Goal: Task Accomplishment & Management: Manage account settings

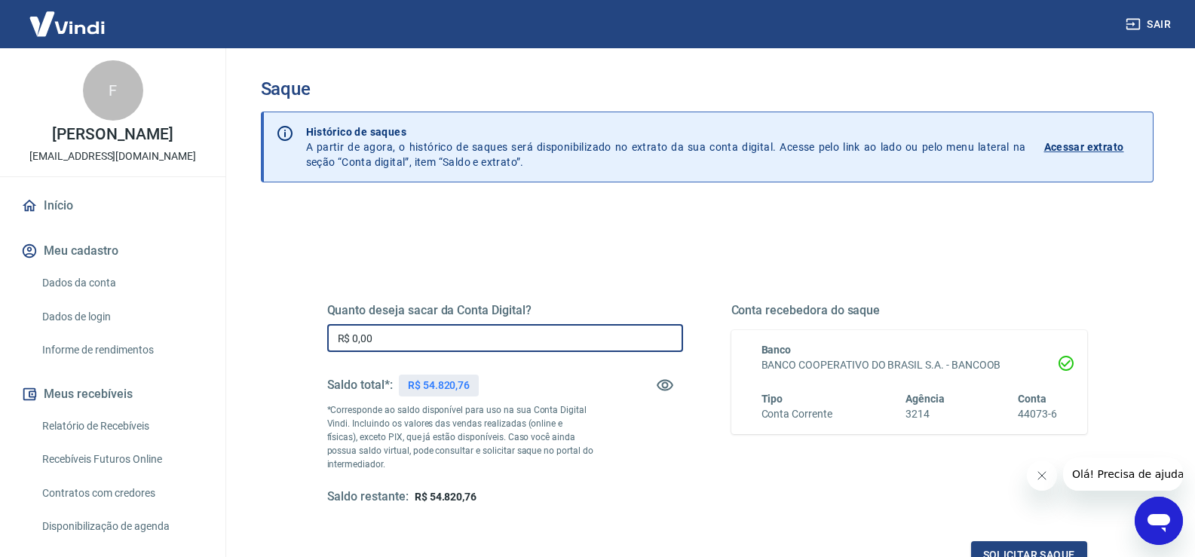
click at [397, 352] on input "R$ 0,00" at bounding box center [505, 338] width 356 height 28
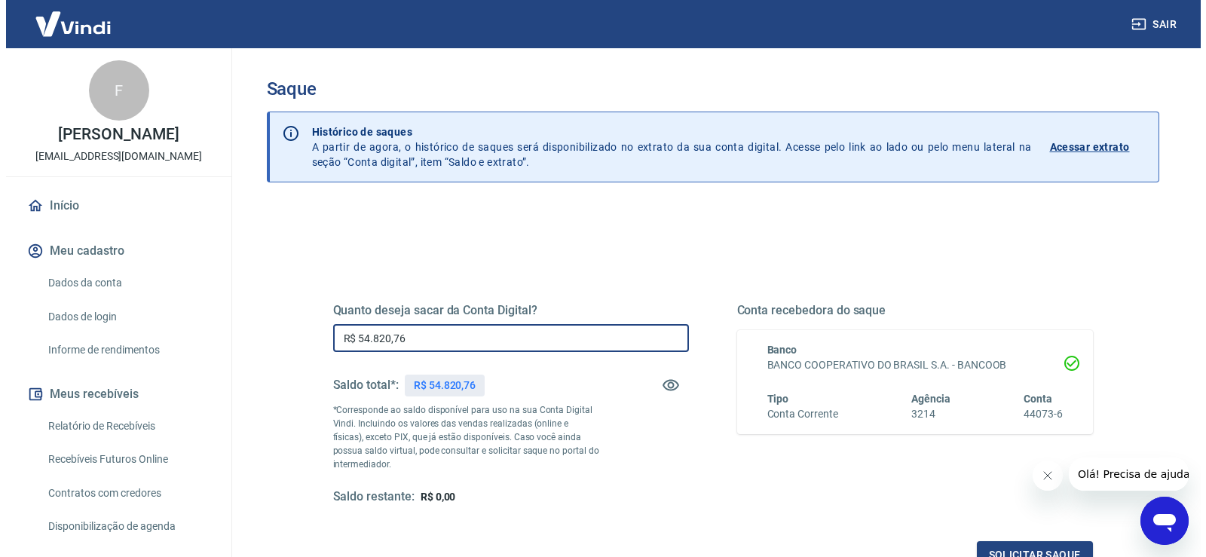
scroll to position [188, 0]
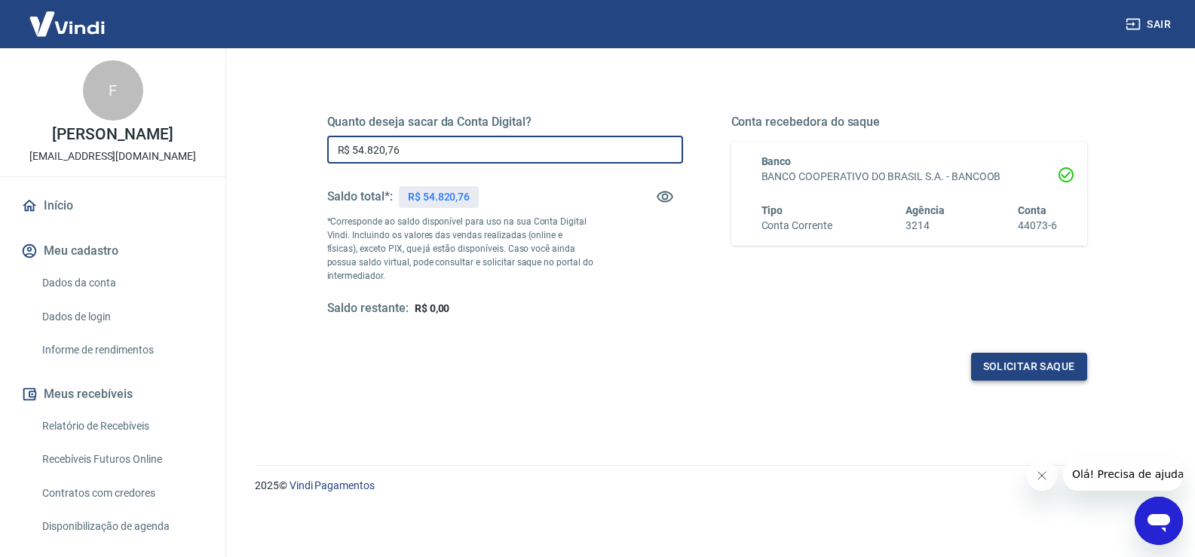
type input "R$ 54.820,76"
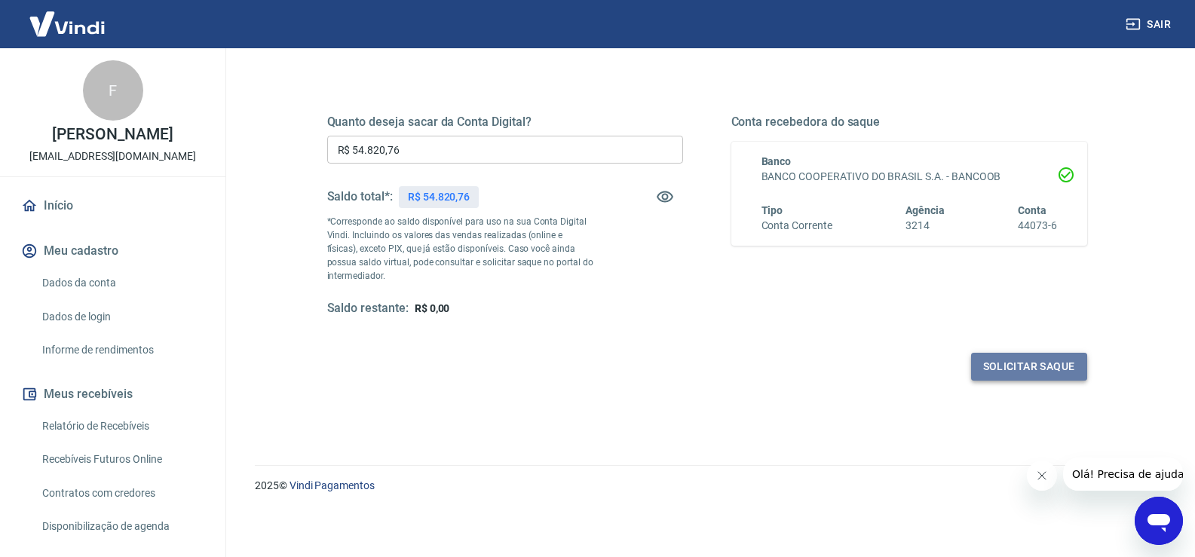
click at [1025, 367] on button "Solicitar saque" at bounding box center [1029, 367] width 116 height 28
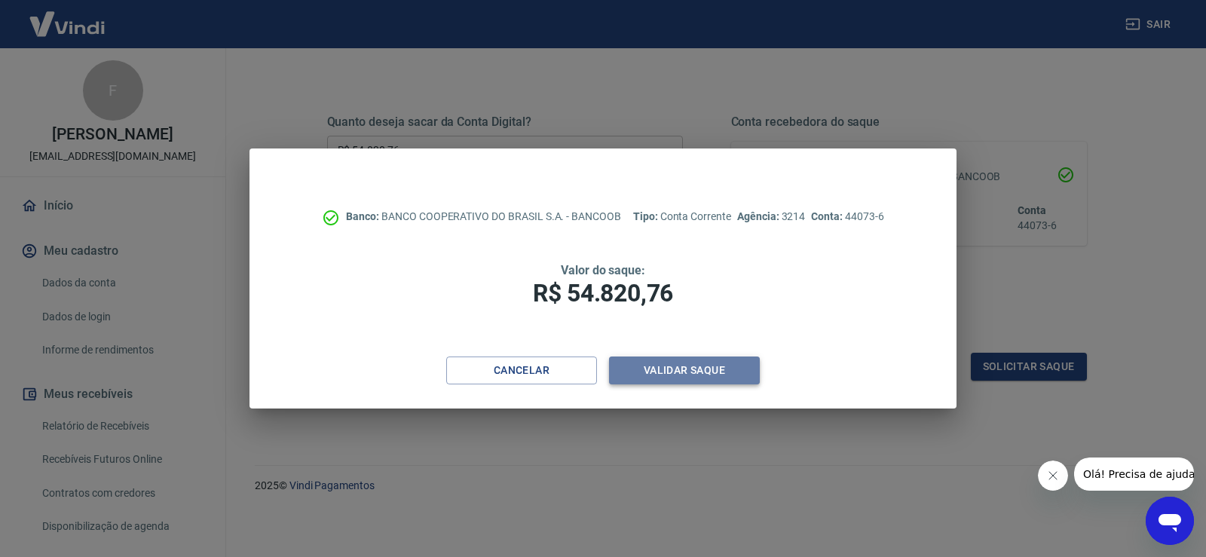
click at [678, 368] on button "Validar saque" at bounding box center [684, 371] width 151 height 28
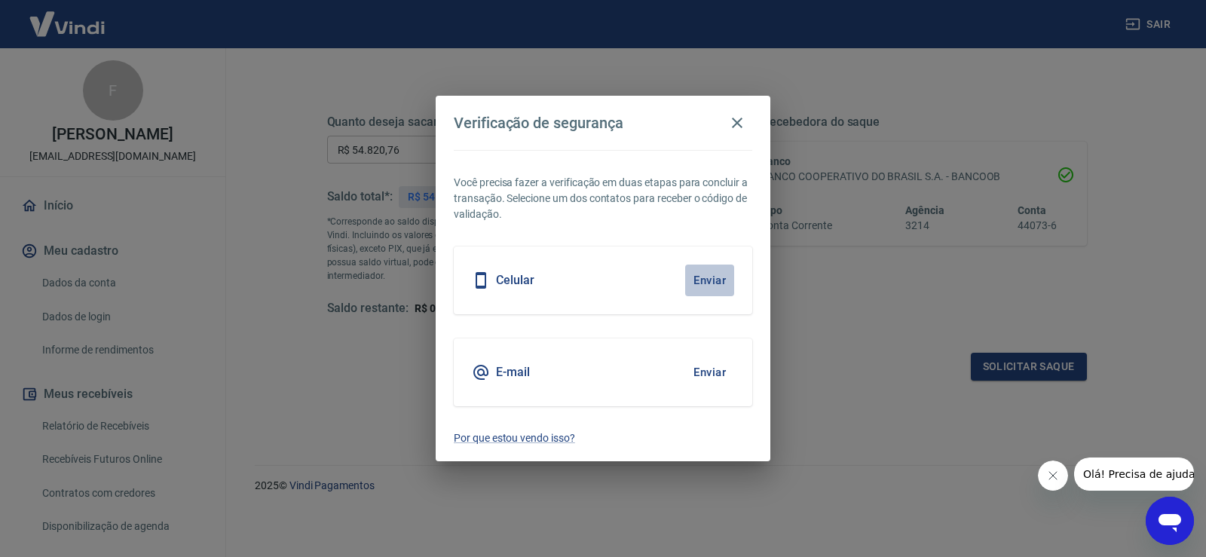
click at [702, 277] on button "Enviar" at bounding box center [709, 281] width 49 height 32
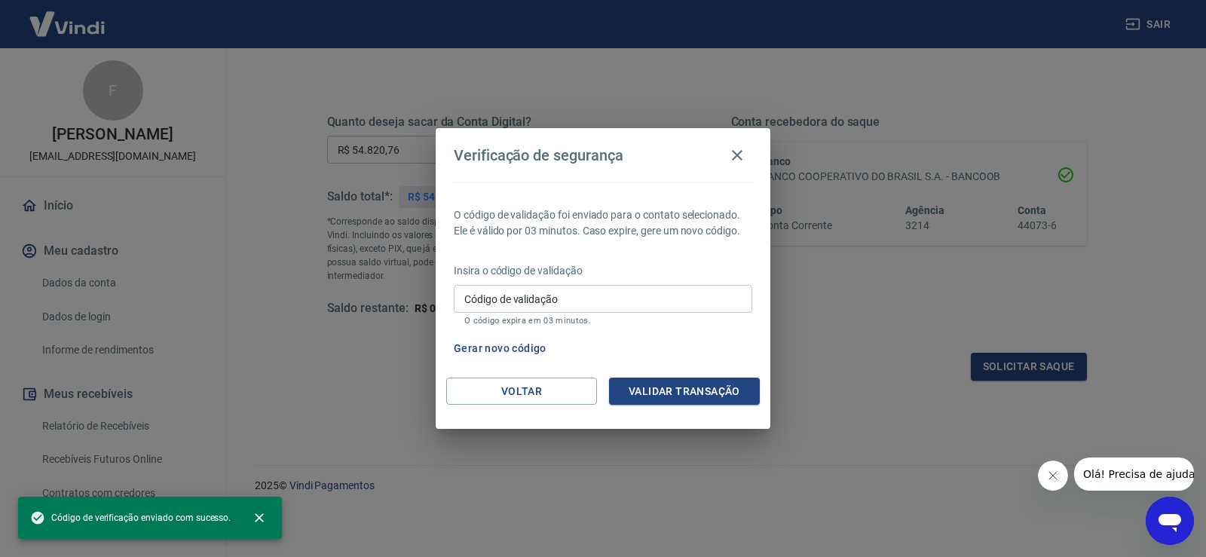
click at [500, 301] on input "Código de validação" at bounding box center [603, 299] width 298 height 28
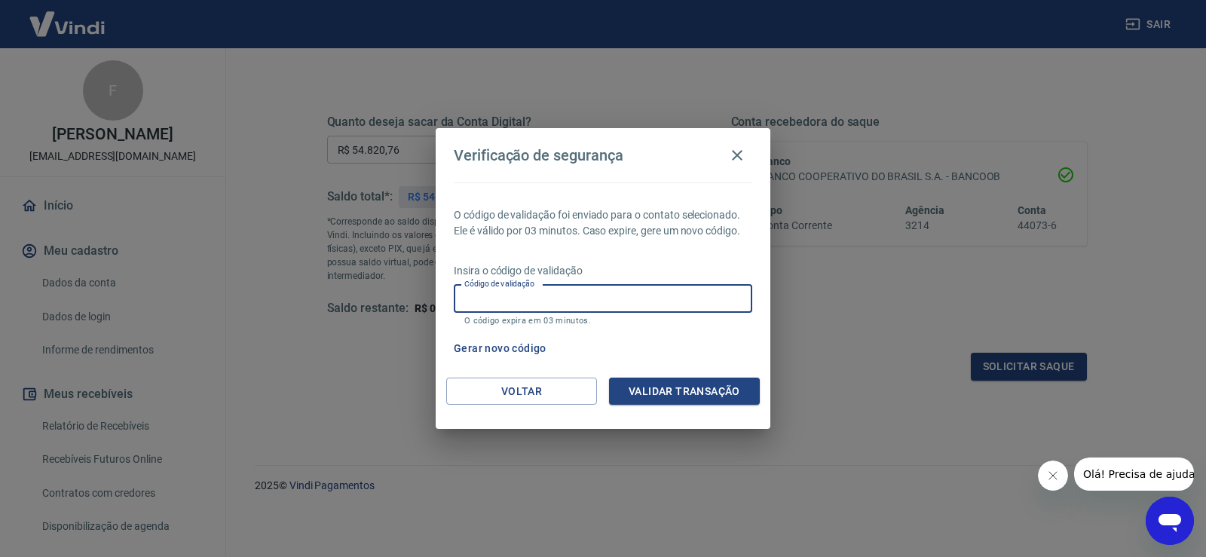
click at [500, 301] on input "Código de validação" at bounding box center [603, 299] width 298 height 28
type input "857606"
click at [688, 390] on button "Validar transação" at bounding box center [684, 392] width 151 height 28
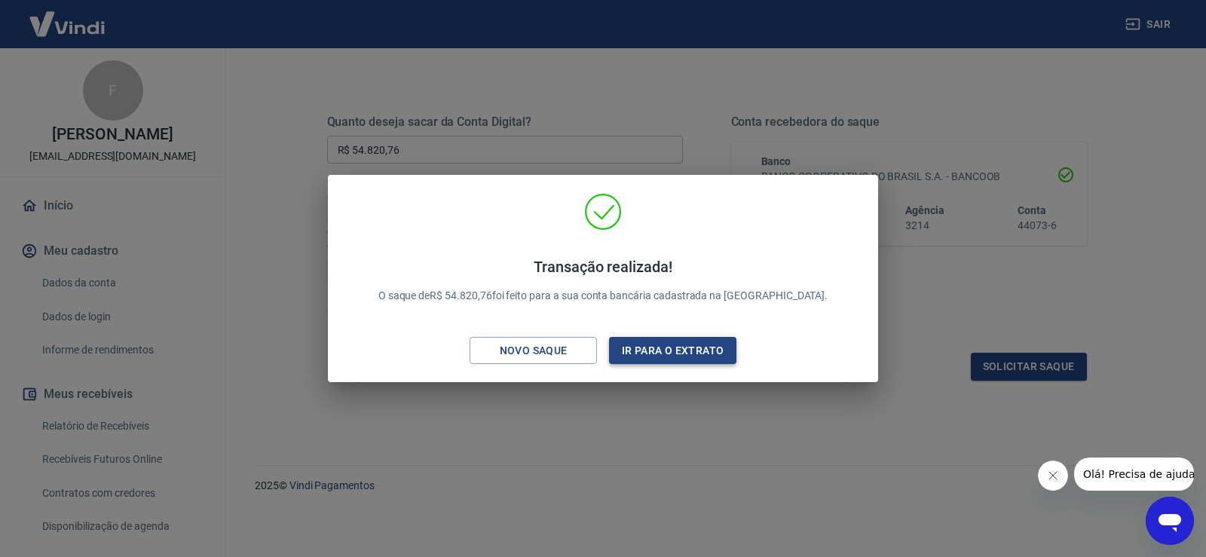
click at [650, 353] on button "Ir para o extrato" at bounding box center [672, 351] width 127 height 28
